Goal: Task Accomplishment & Management: Complete application form

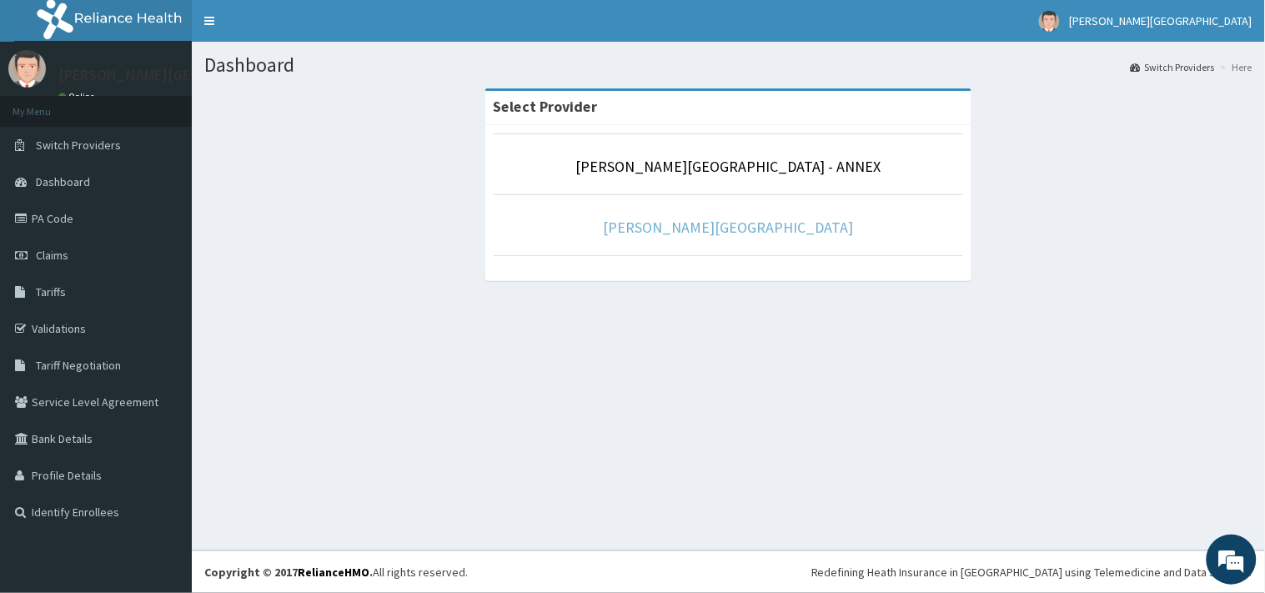
click at [695, 234] on link "[PERSON_NAME][GEOGRAPHIC_DATA]" at bounding box center [729, 227] width 250 height 19
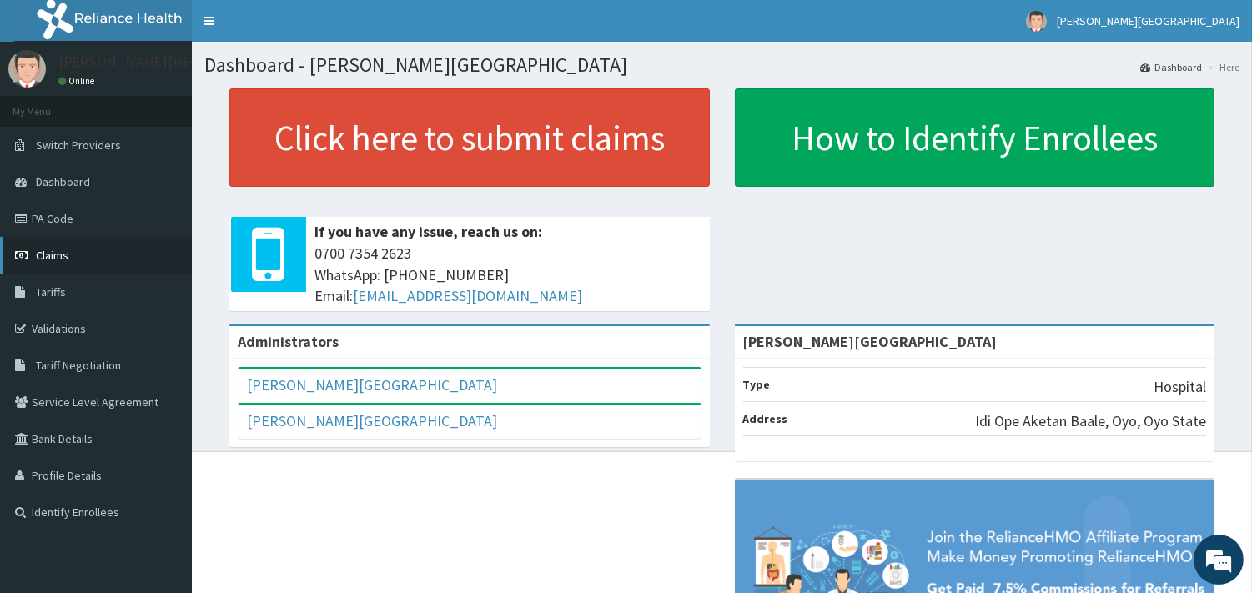
click at [70, 250] on link "Claims" at bounding box center [96, 255] width 192 height 37
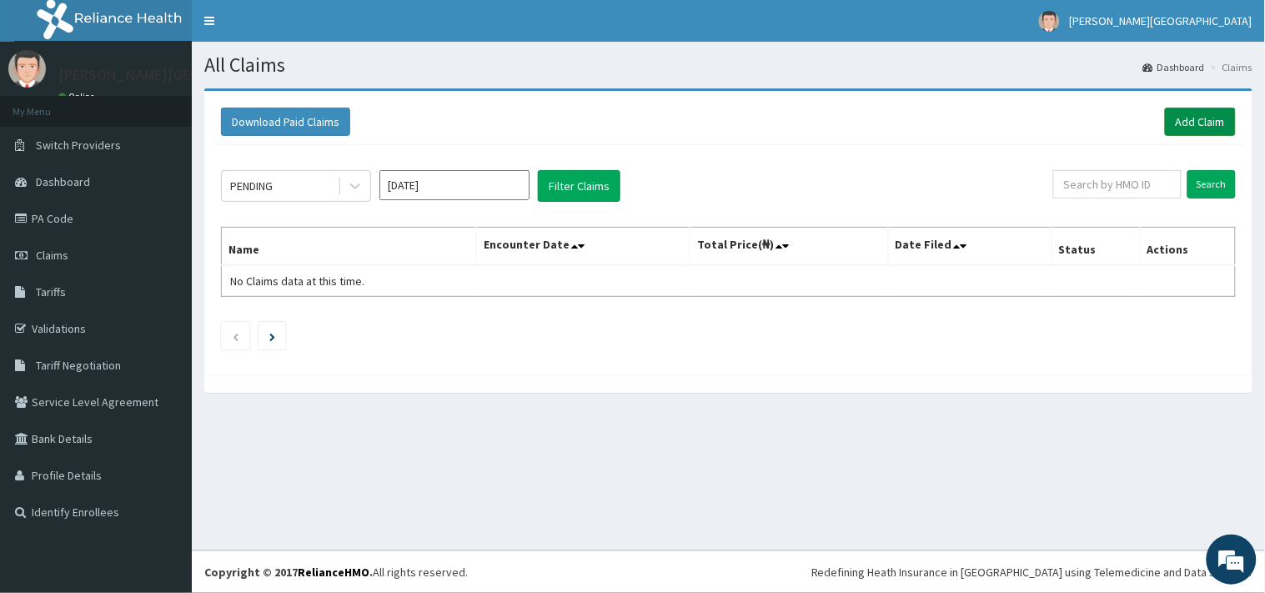
click at [1207, 128] on link "Add Claim" at bounding box center [1200, 122] width 71 height 28
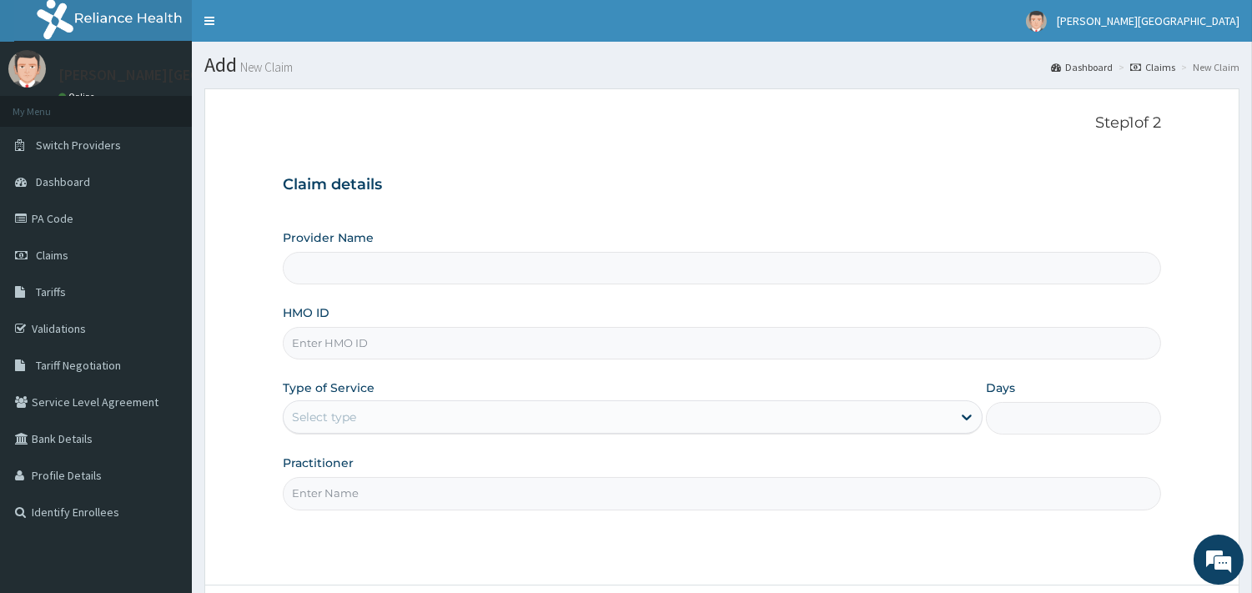
type input "[PERSON_NAME][GEOGRAPHIC_DATA]"
click at [50, 169] on link "Dashboard" at bounding box center [96, 181] width 192 height 37
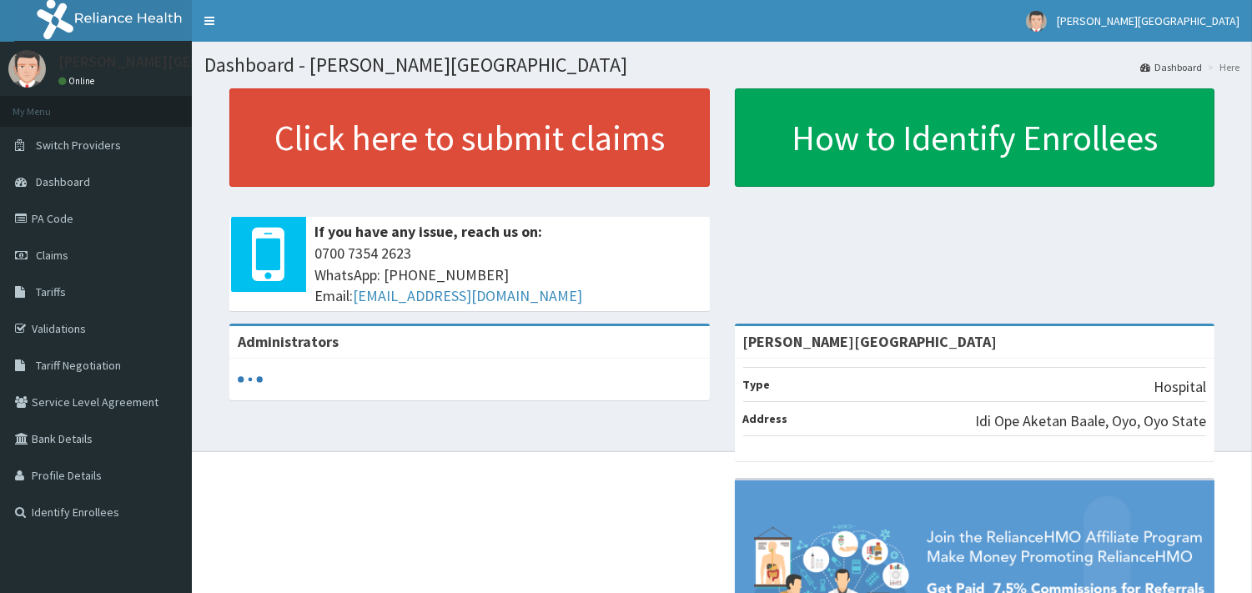
click at [53, 256] on span "Claims" at bounding box center [52, 255] width 33 height 15
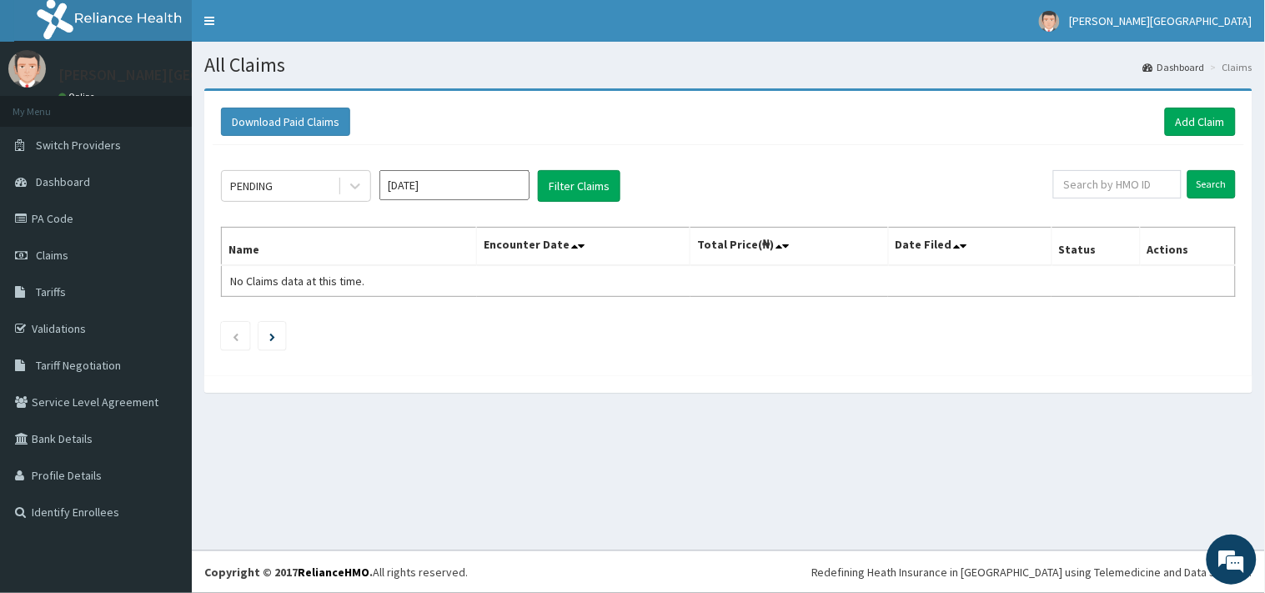
click at [269, 197] on div "PENDING" at bounding box center [280, 186] width 116 height 27
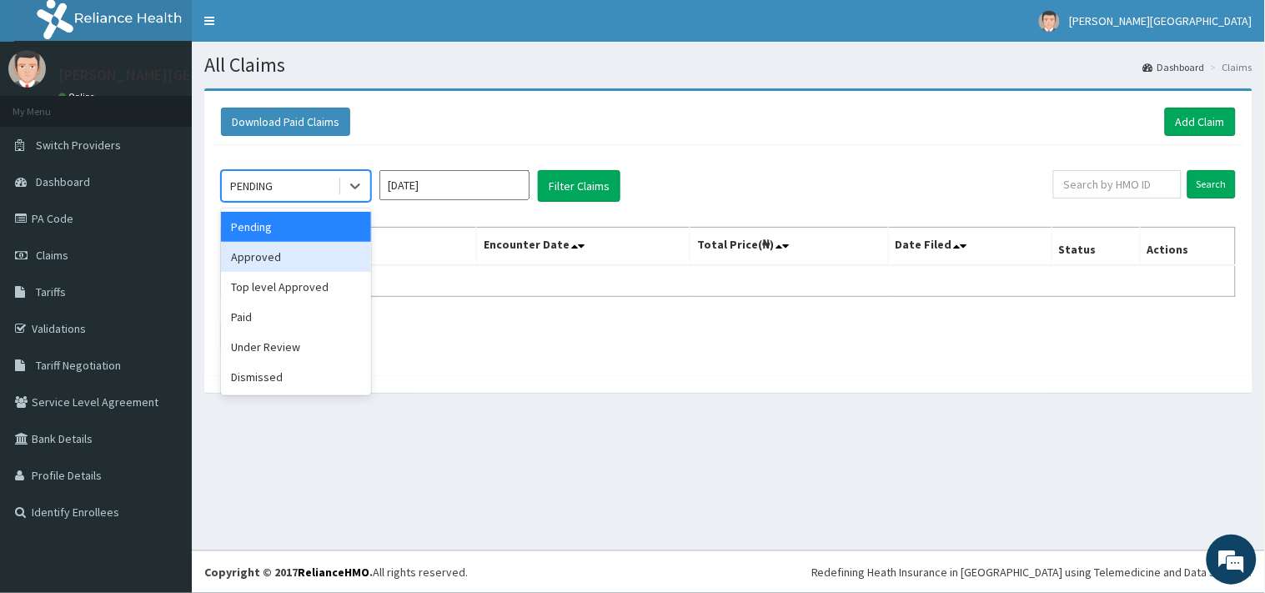
click at [264, 252] on div "Approved" at bounding box center [296, 257] width 150 height 30
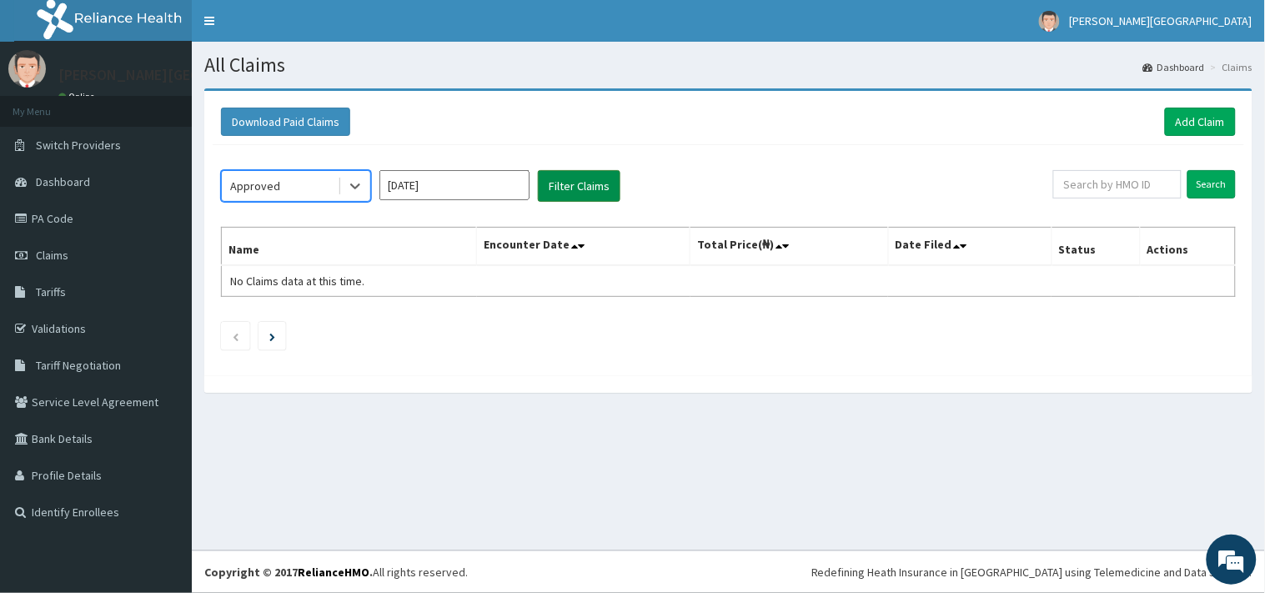
click at [575, 190] on button "Filter Claims" at bounding box center [579, 186] width 83 height 32
click at [571, 185] on button "Filter Claims" at bounding box center [579, 186] width 83 height 32
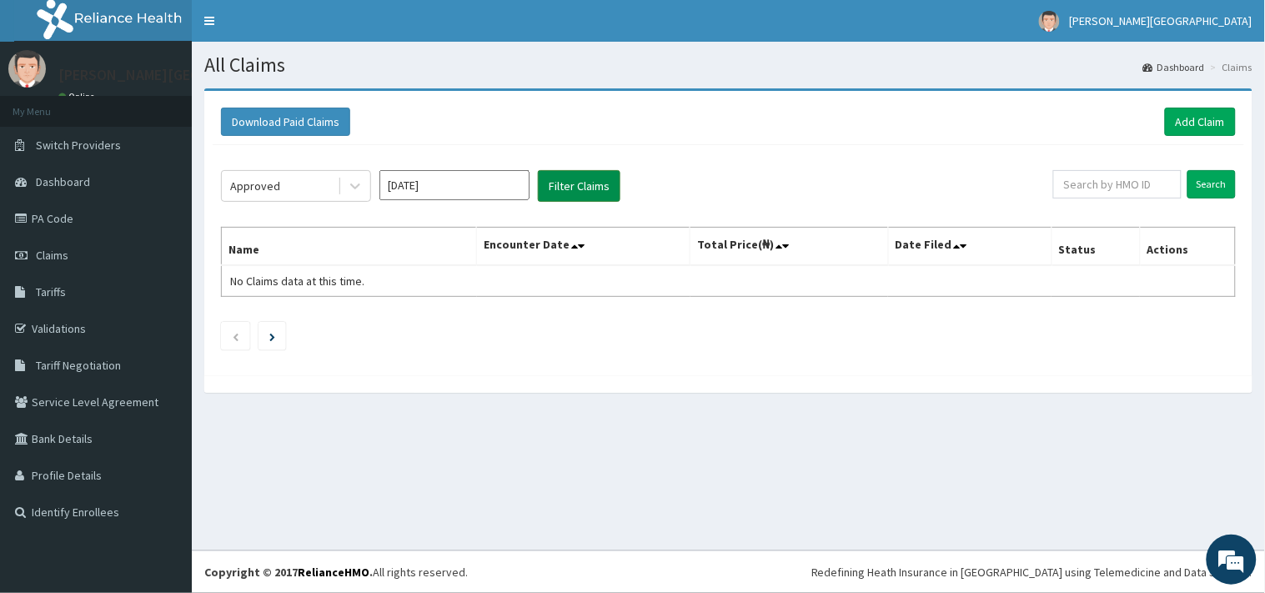
click at [571, 185] on button "Filter Claims" at bounding box center [579, 186] width 83 height 32
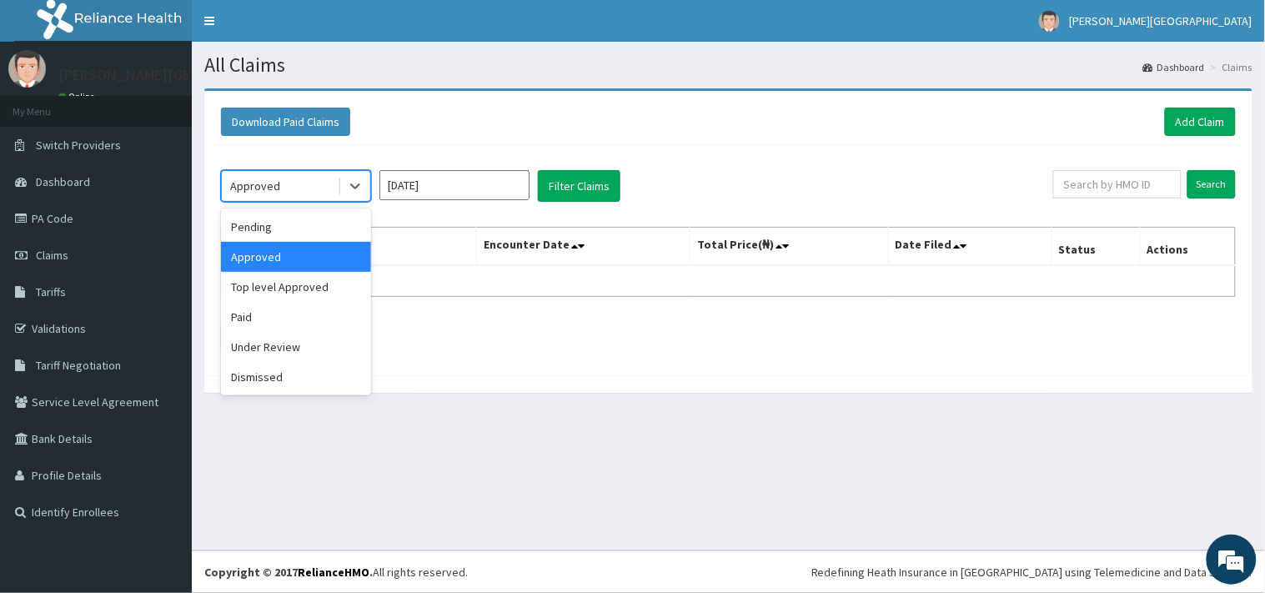
click at [261, 178] on div "Approved" at bounding box center [255, 186] width 50 height 17
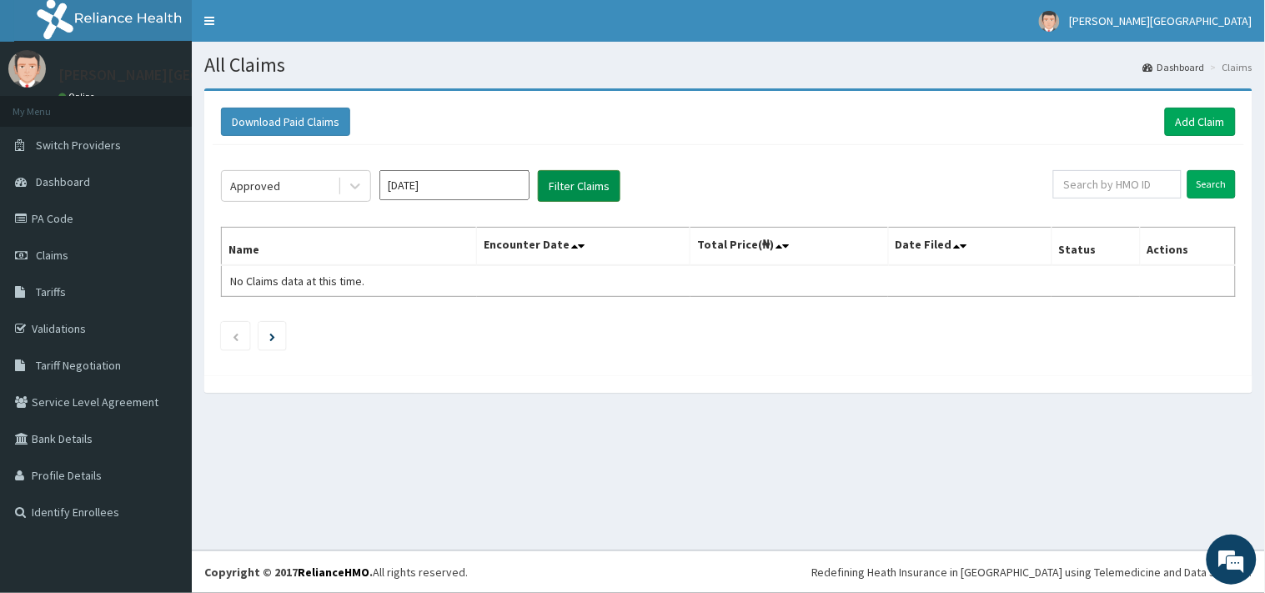
click at [540, 188] on button "Filter Claims" at bounding box center [579, 186] width 83 height 32
click at [838, 96] on div "Download Paid Claims Add Claim × Note you can only download claims within a max…" at bounding box center [728, 233] width 1048 height 284
